Goal: Transaction & Acquisition: Purchase product/service

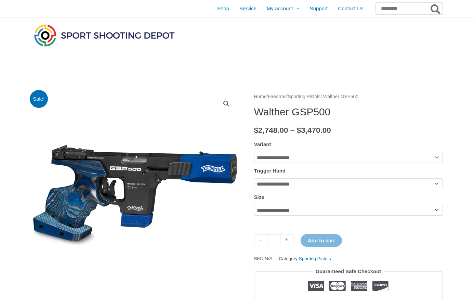
click at [217, 8] on span "Shop" at bounding box center [223, 8] width 12 height 17
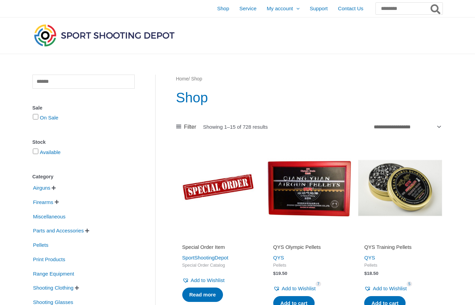
click at [43, 203] on span "Firearms" at bounding box center [43, 202] width 22 height 12
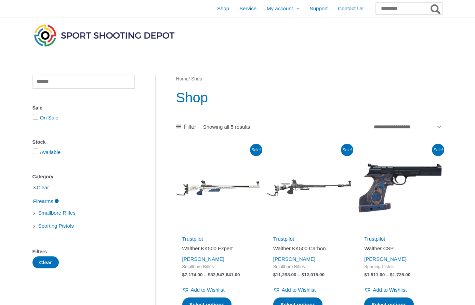
click at [60, 226] on span "Sporting Pistols" at bounding box center [56, 226] width 37 height 12
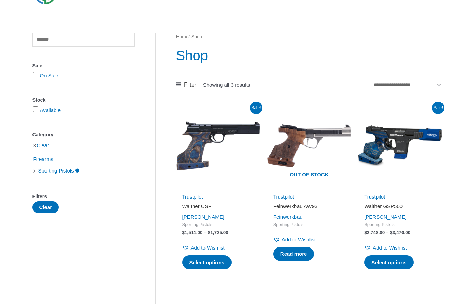
scroll to position [37, 0]
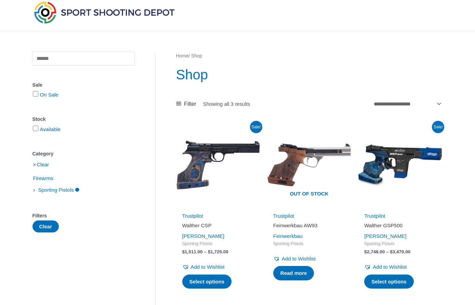
click at [40, 178] on span "Firearms" at bounding box center [43, 179] width 22 height 12
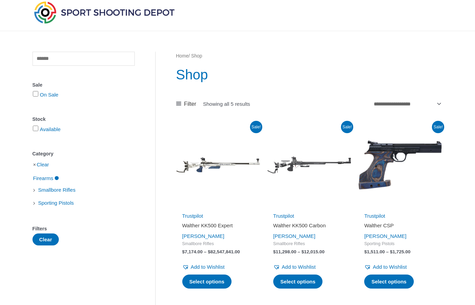
click at [60, 191] on span "Smallbore Rifles" at bounding box center [57, 190] width 39 height 12
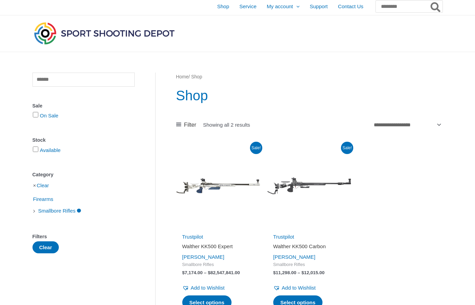
scroll to position [2, 0]
click at [318, 193] on img at bounding box center [309, 186] width 84 height 84
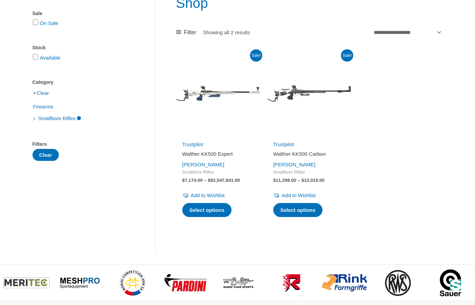
scroll to position [94, 0]
click at [46, 152] on button "Clear" at bounding box center [45, 155] width 27 height 12
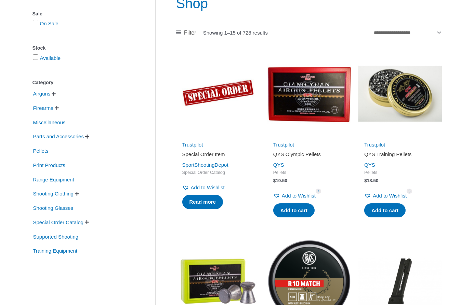
click at [46, 96] on span "Airguns" at bounding box center [41, 94] width 19 height 12
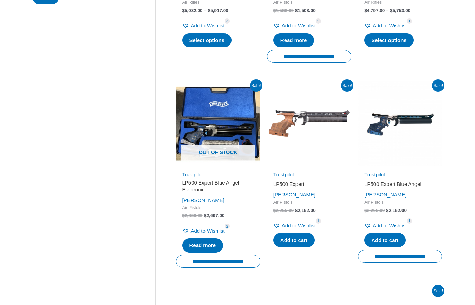
scroll to position [264, 0]
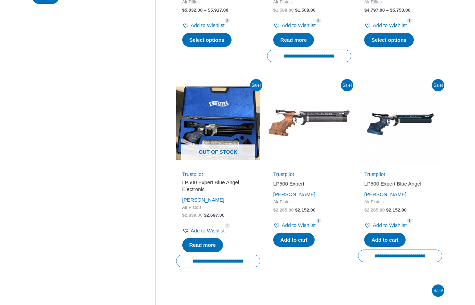
click at [323, 119] on img at bounding box center [309, 123] width 84 height 84
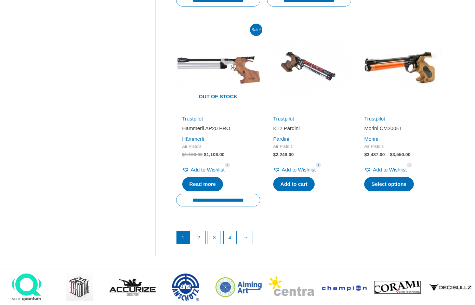
scroll to position [926, 0]
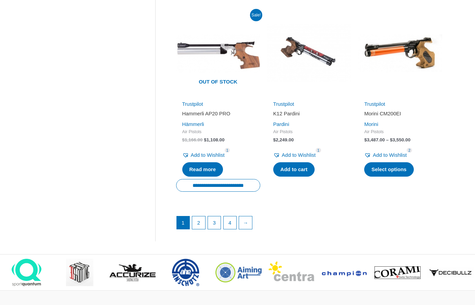
click at [248, 220] on link "→" at bounding box center [245, 222] width 13 height 13
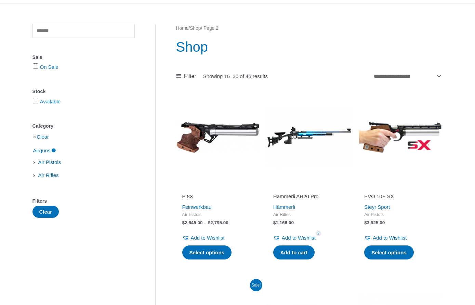
scroll to position [133, 0]
